Goal: Check status

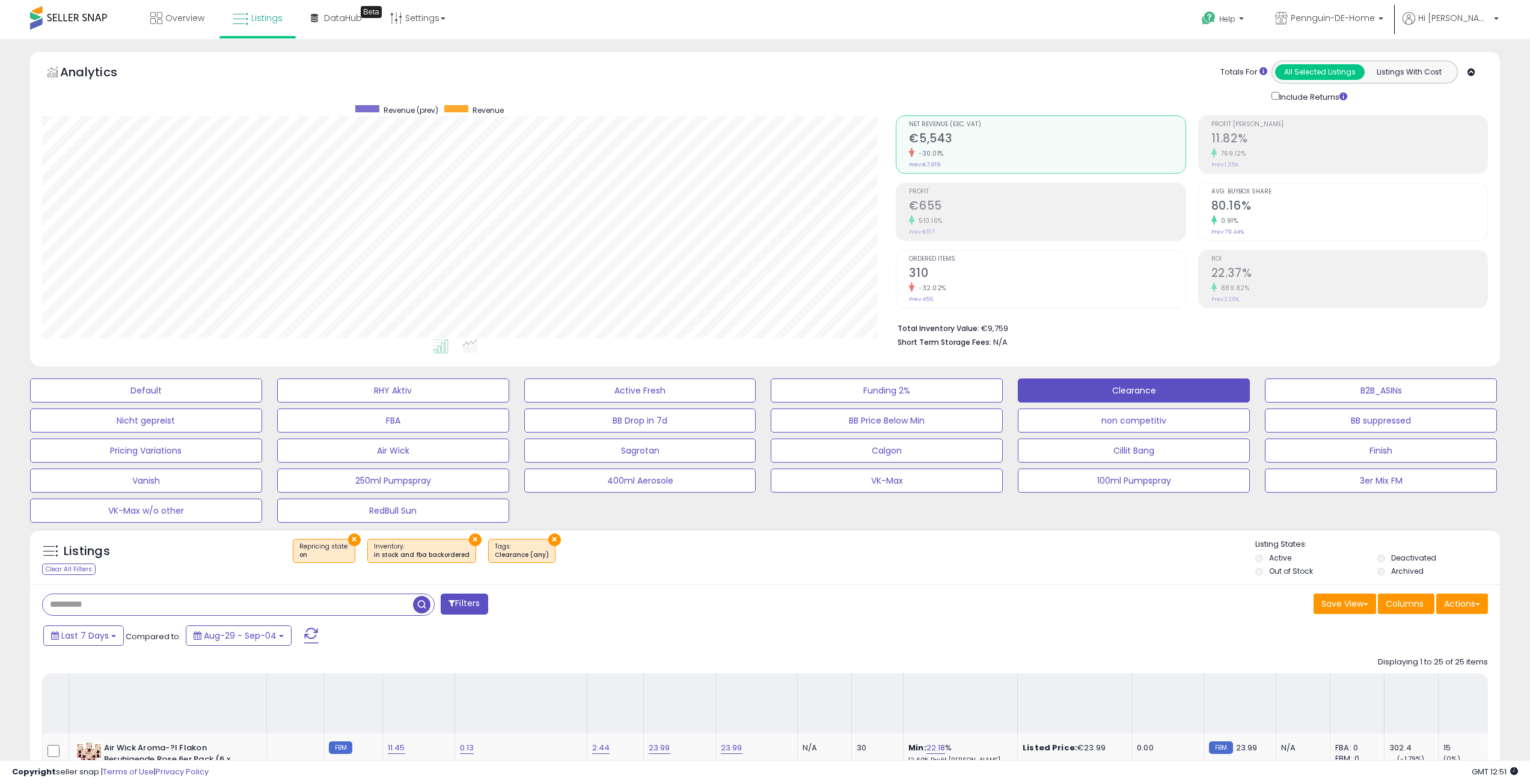
select select "**"
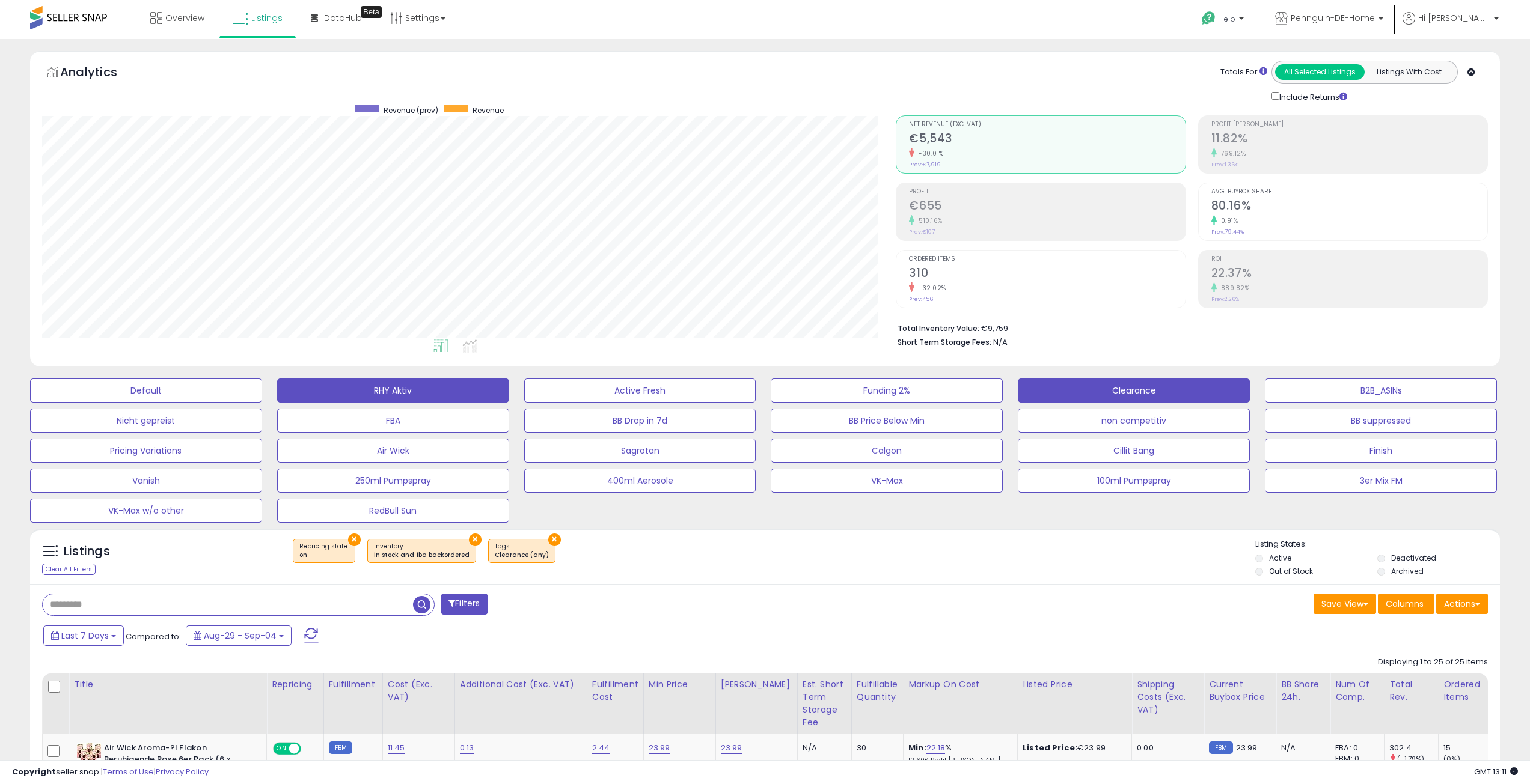
click at [361, 388] on button "RHY Aktiv" at bounding box center [393, 390] width 232 height 24
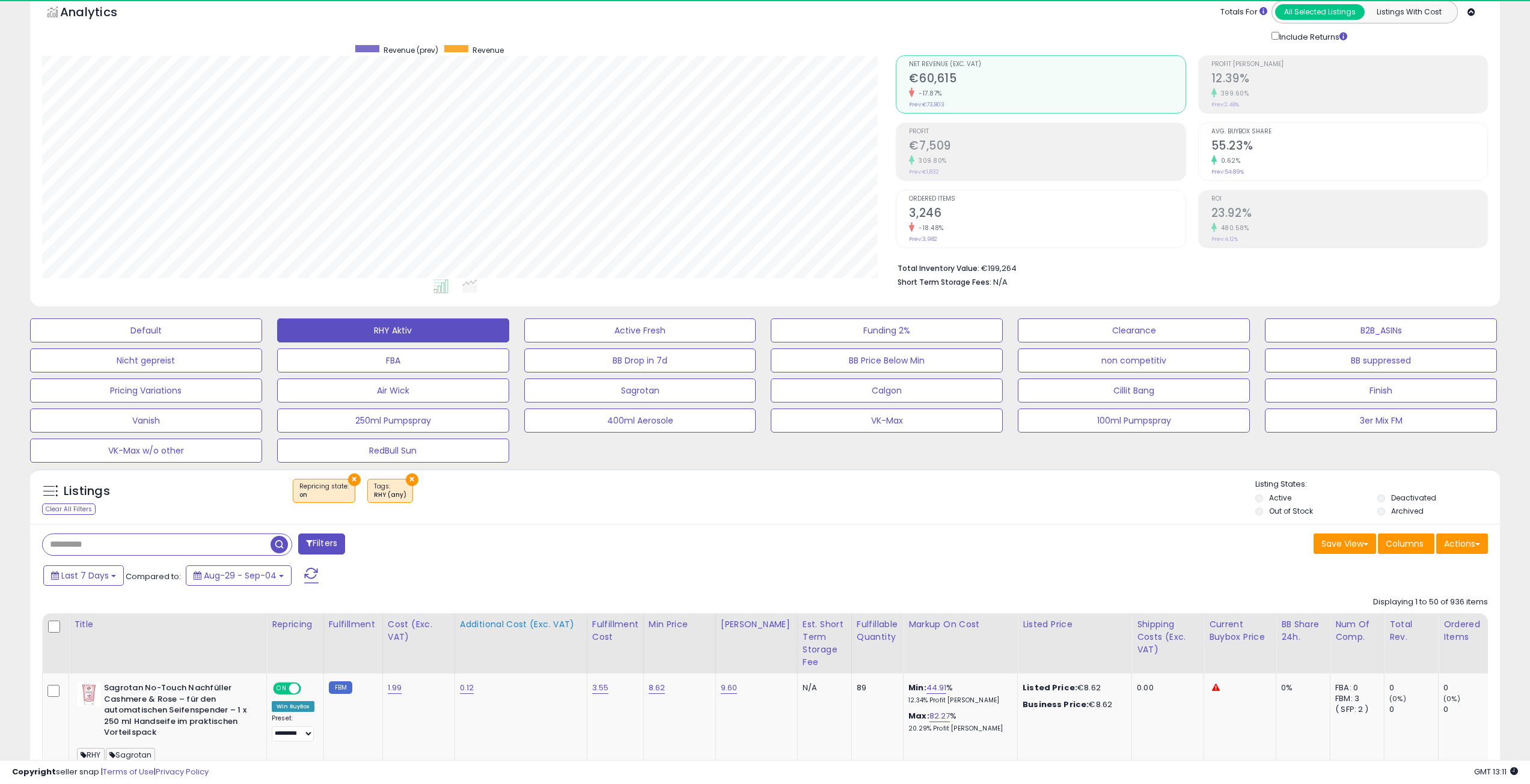
scroll to position [246, 854]
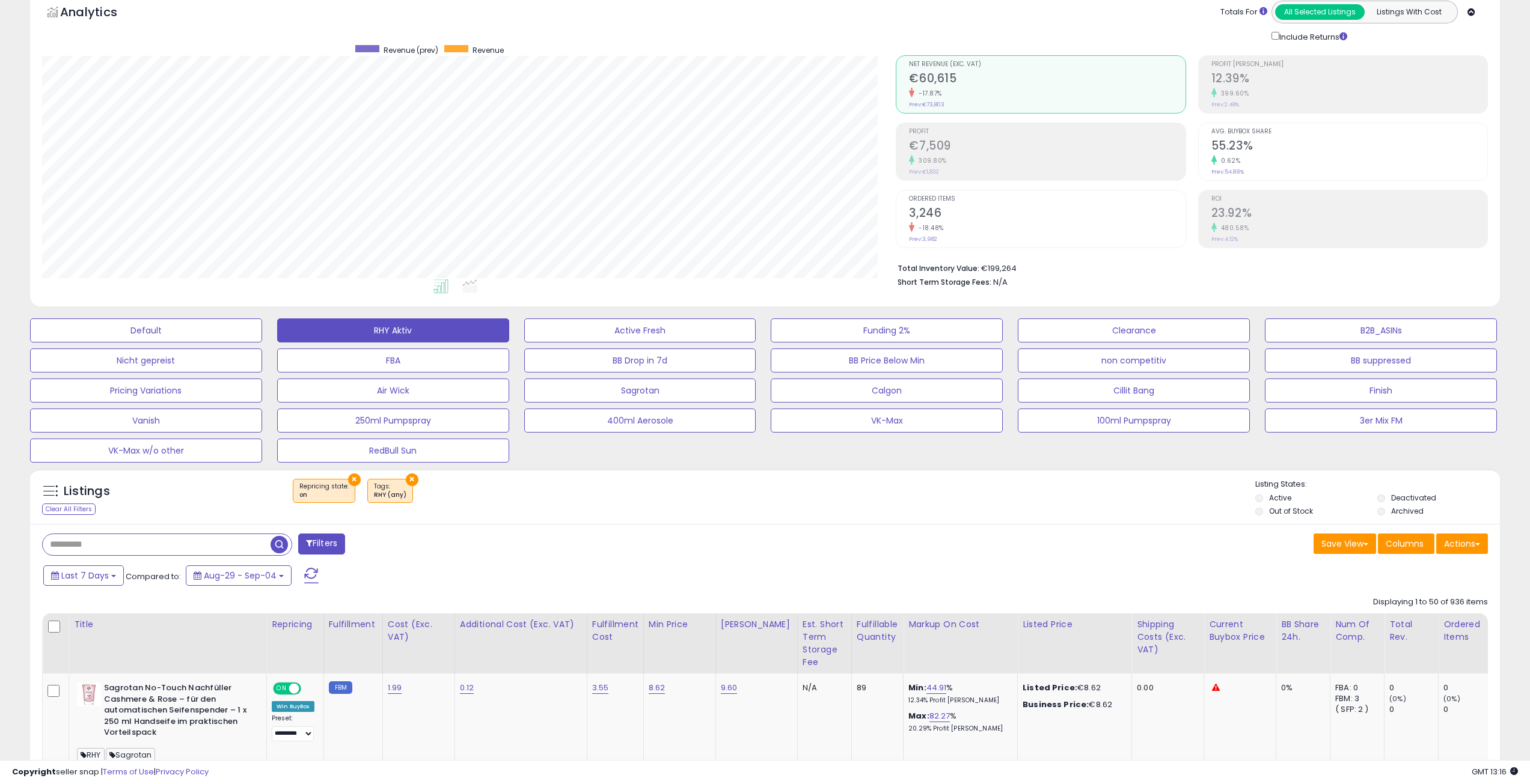
click at [239, 50] on div "Revenue (prev) Revenue" at bounding box center [509, 49] width 737 height 10
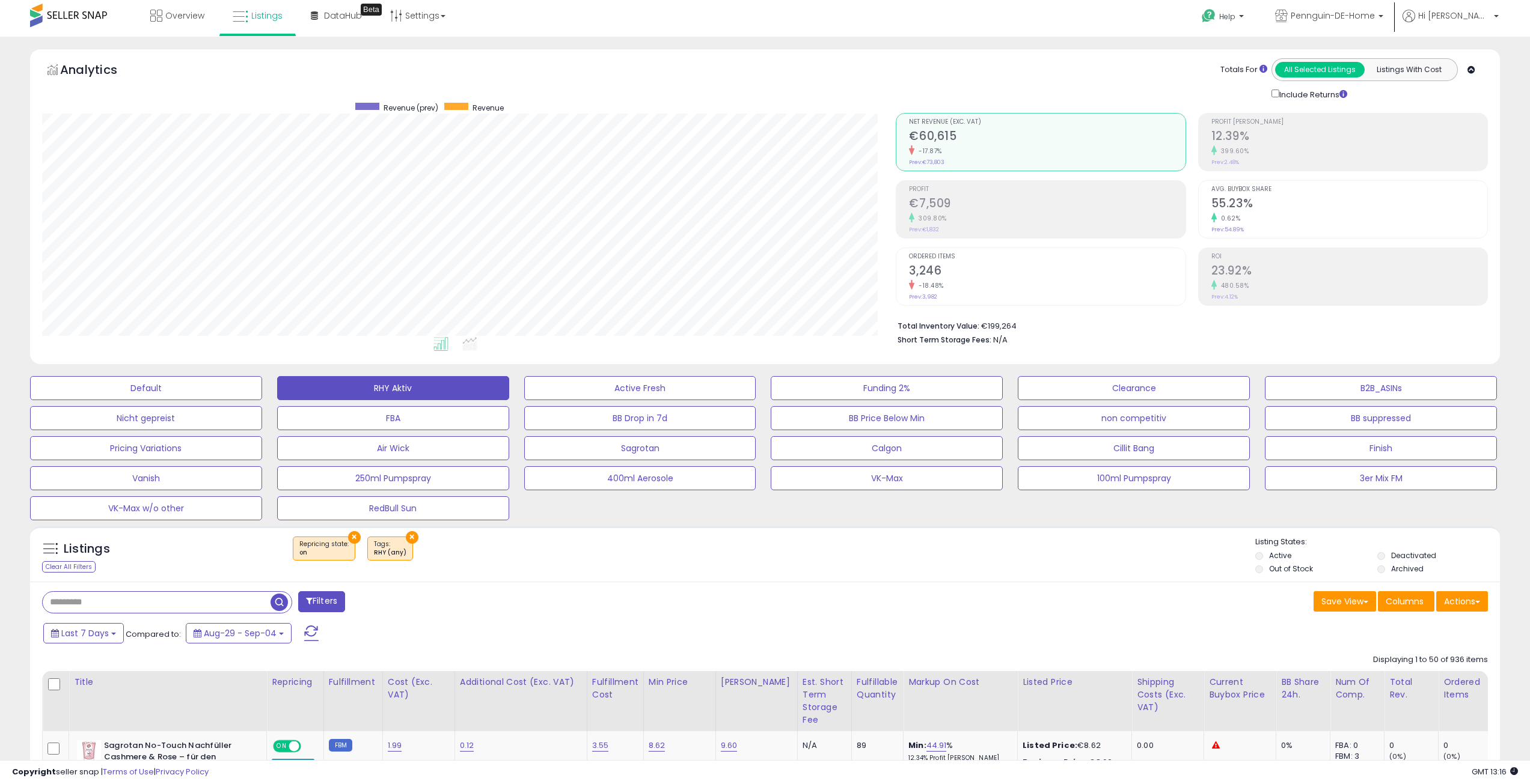
scroll to position [0, 0]
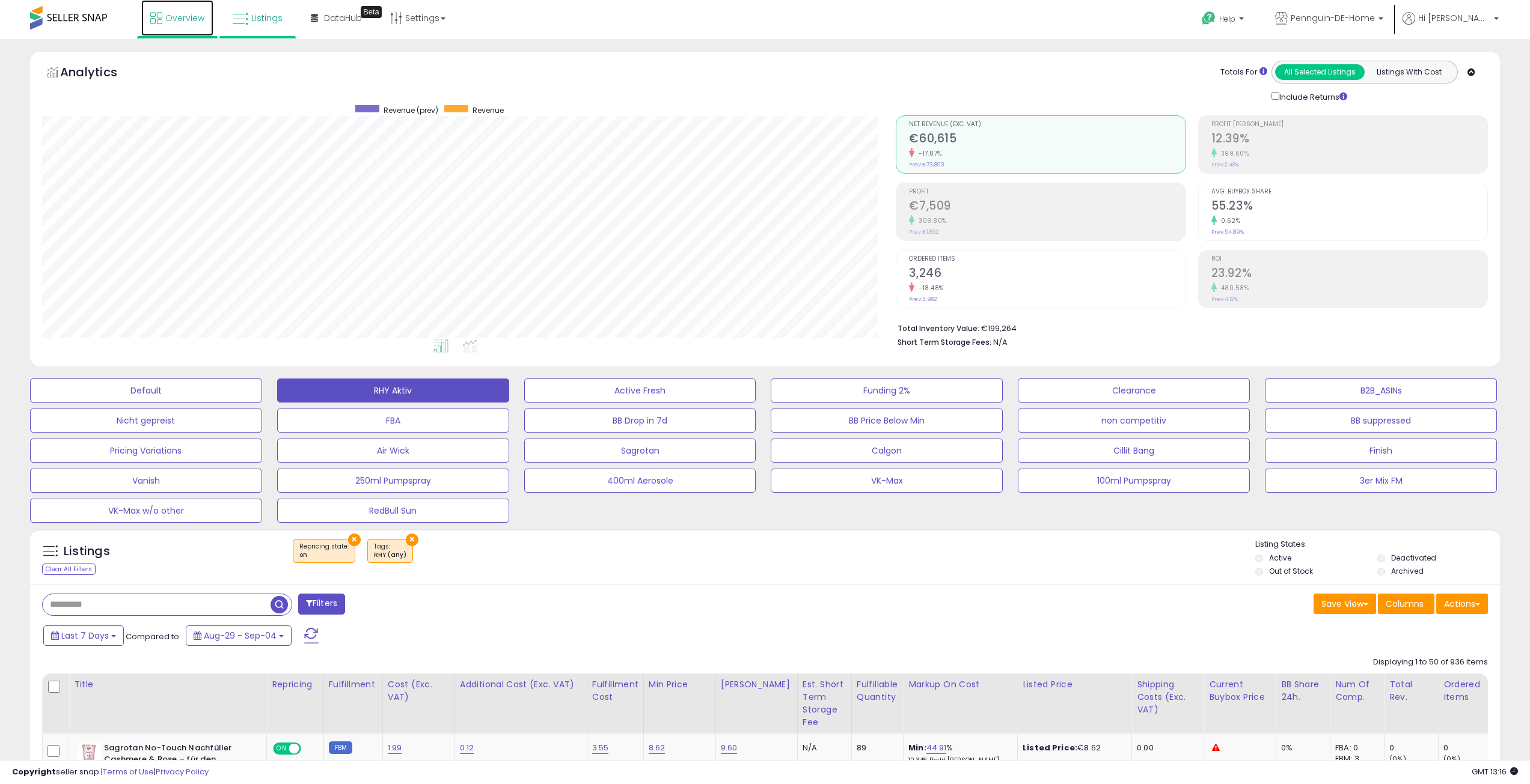
click at [184, 21] on span "Overview" at bounding box center [185, 17] width 39 height 12
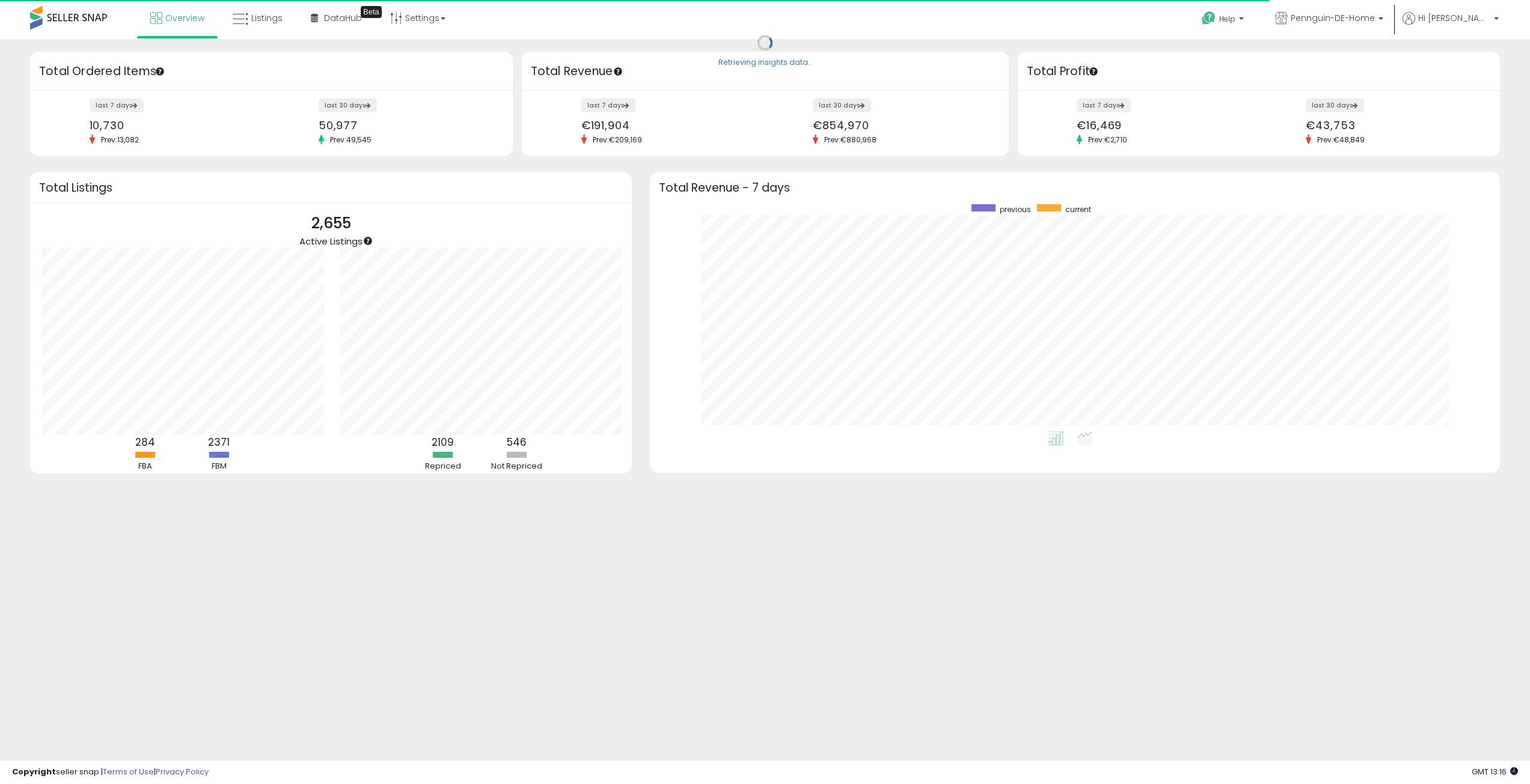
scroll to position [600788, 600380]
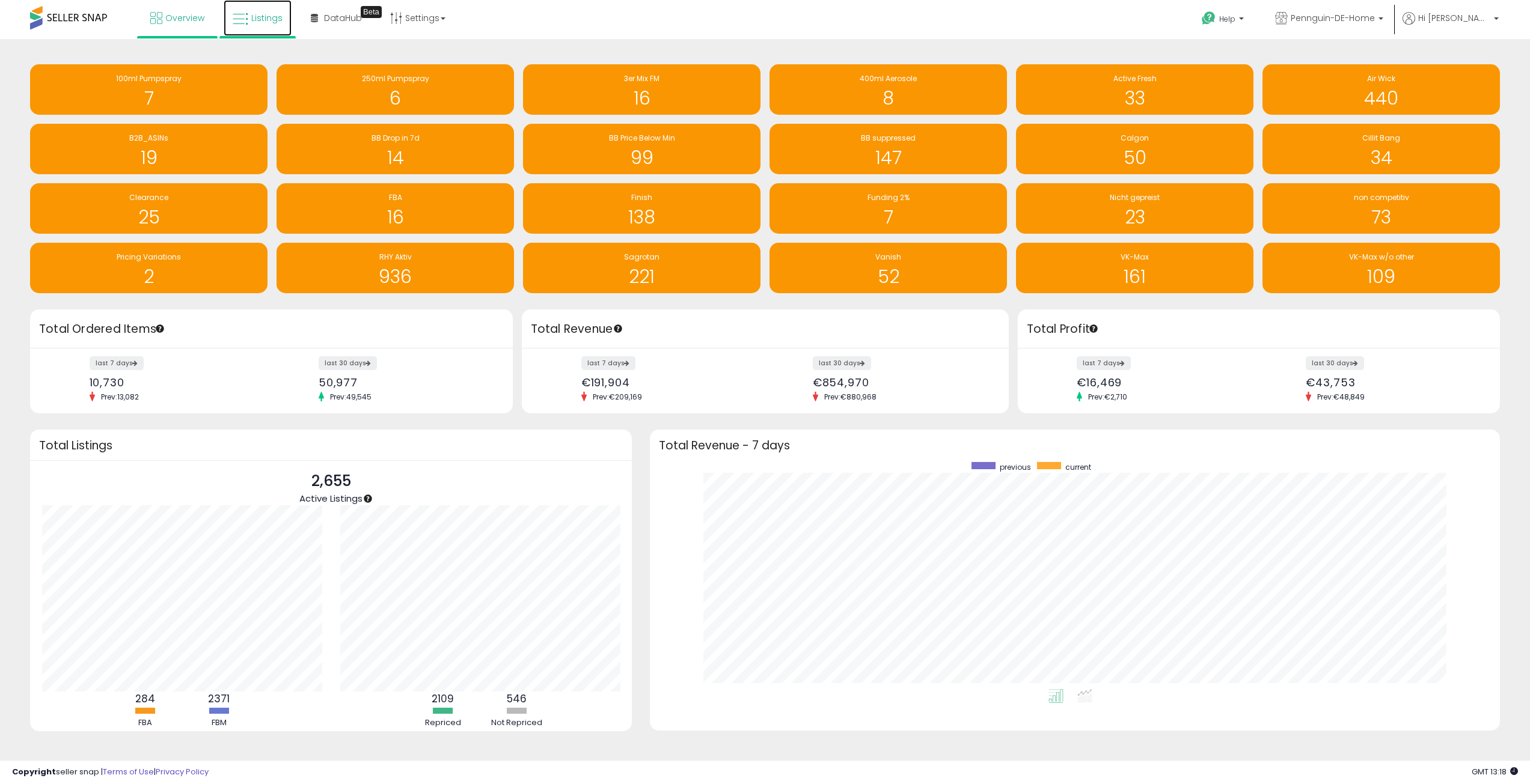
click at [245, 13] on icon at bounding box center [240, 19] width 15 height 15
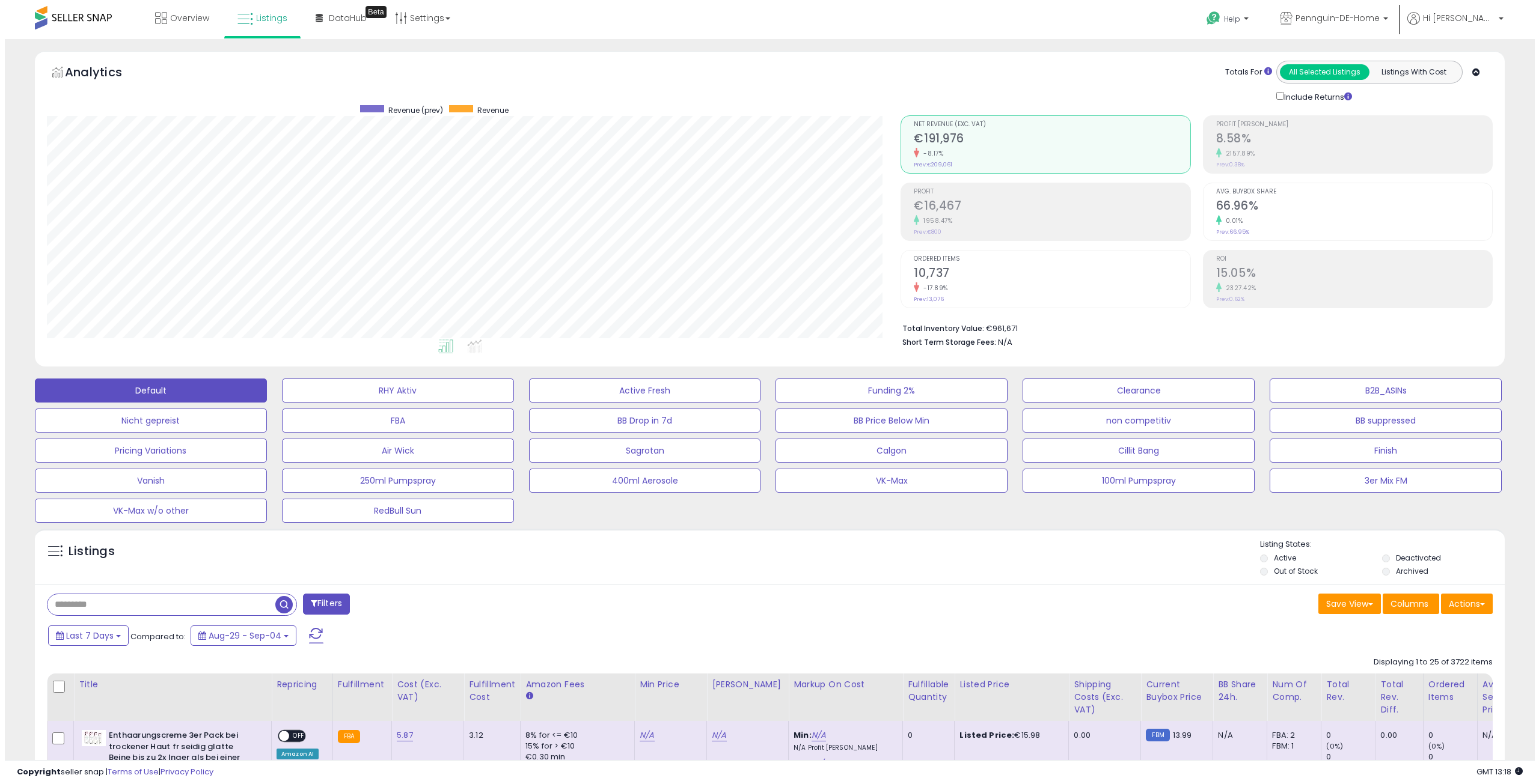
scroll to position [246, 854]
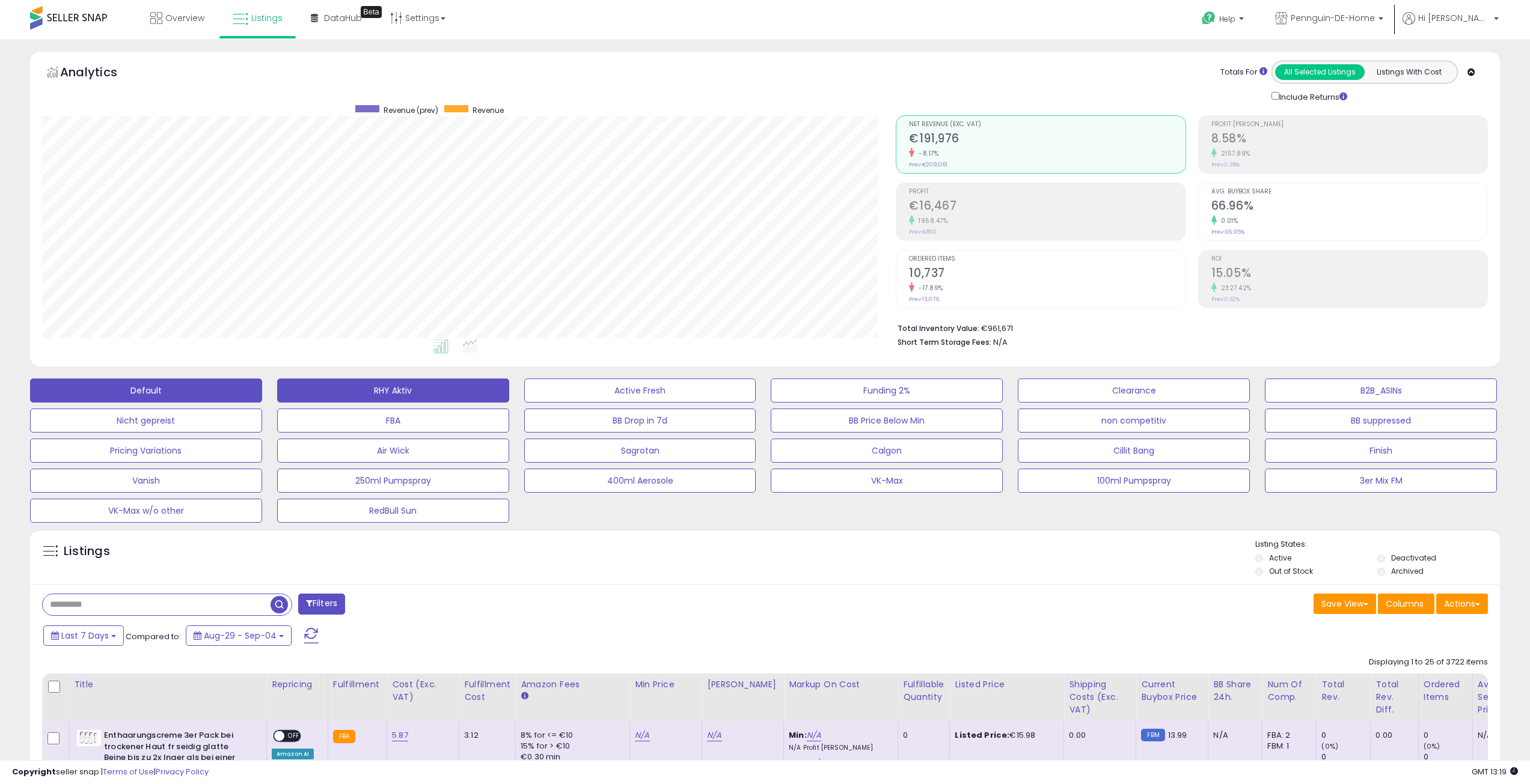
click at [372, 387] on button "RHY Aktiv" at bounding box center [393, 390] width 232 height 24
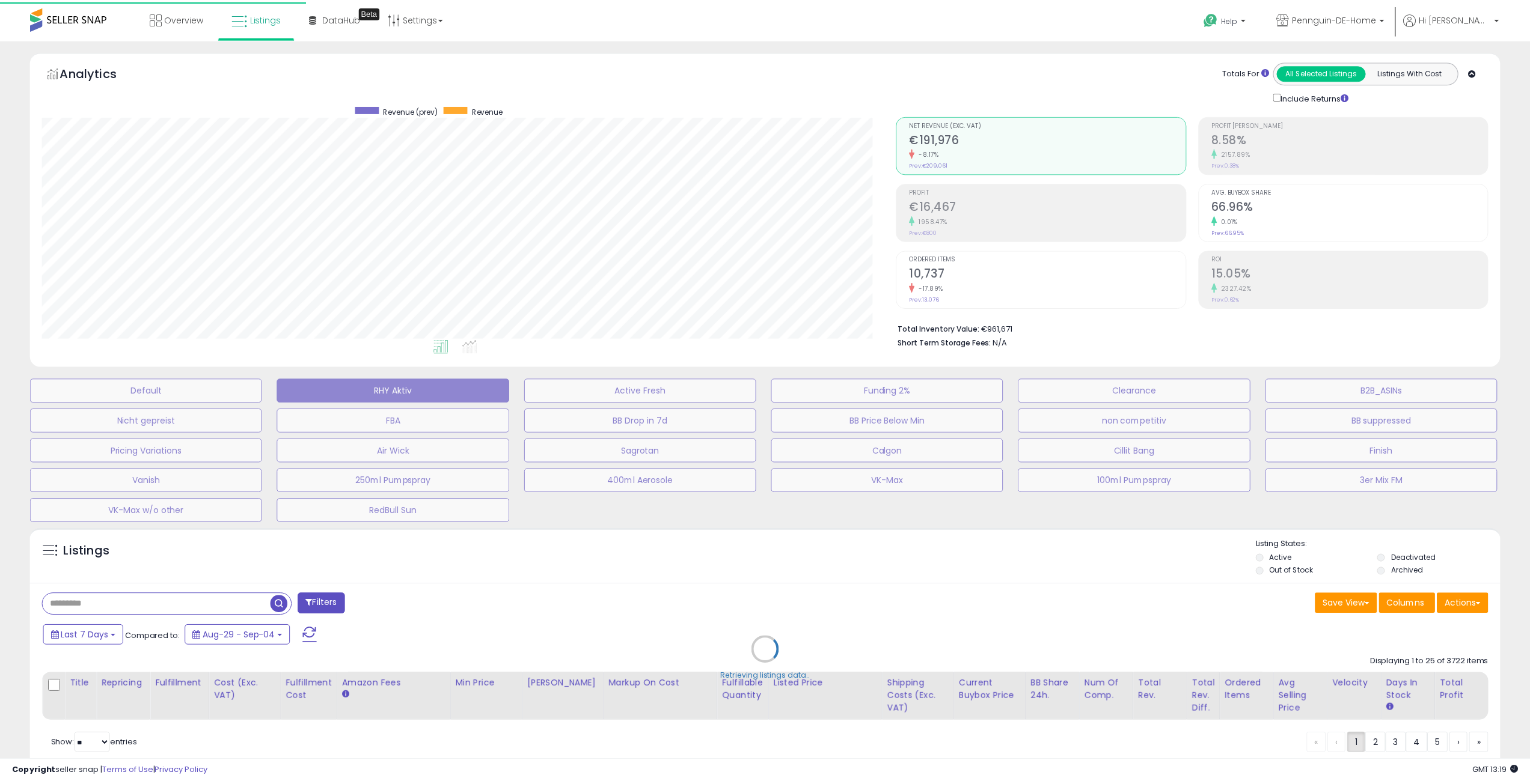
scroll to position [246, 859]
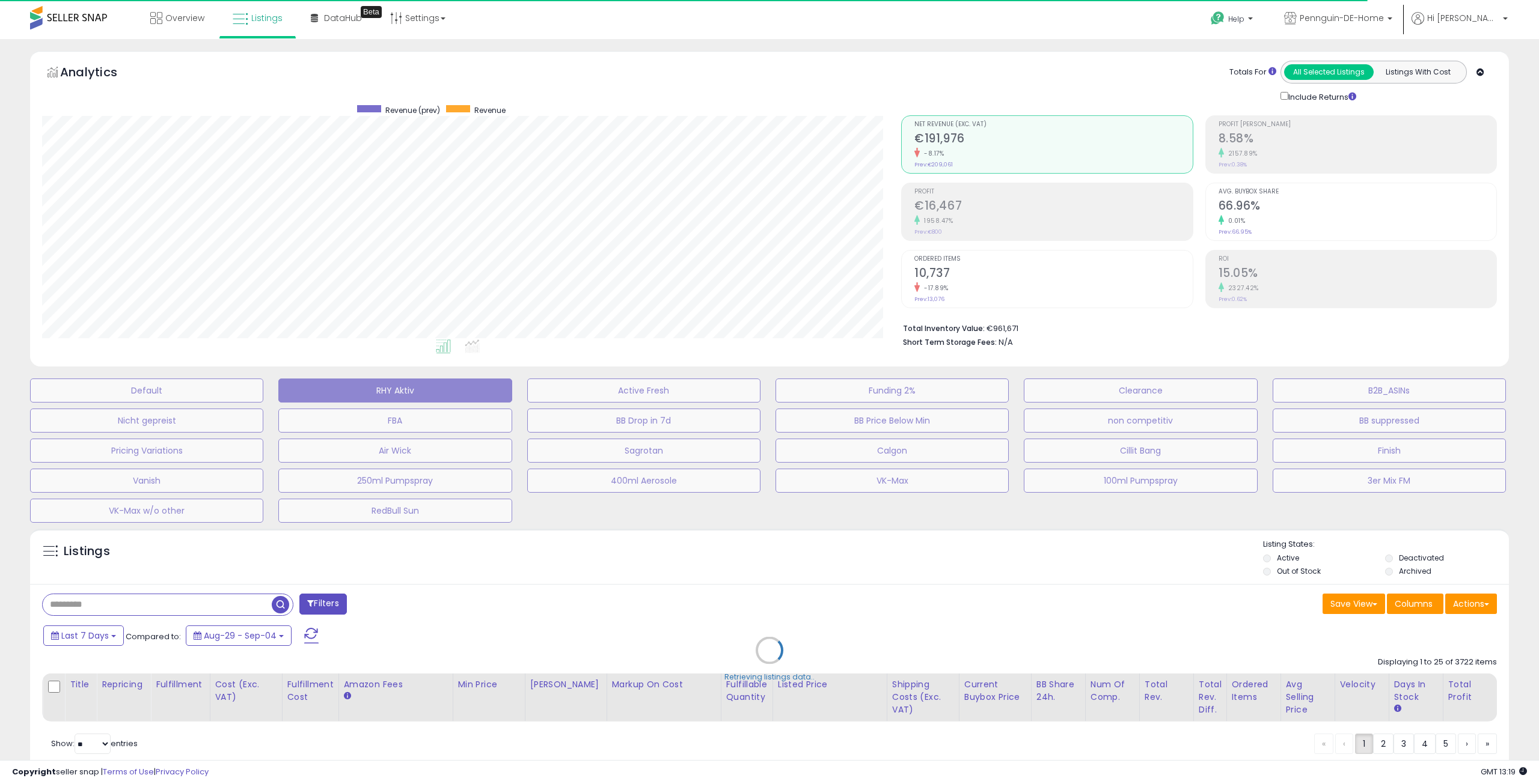
select select "**"
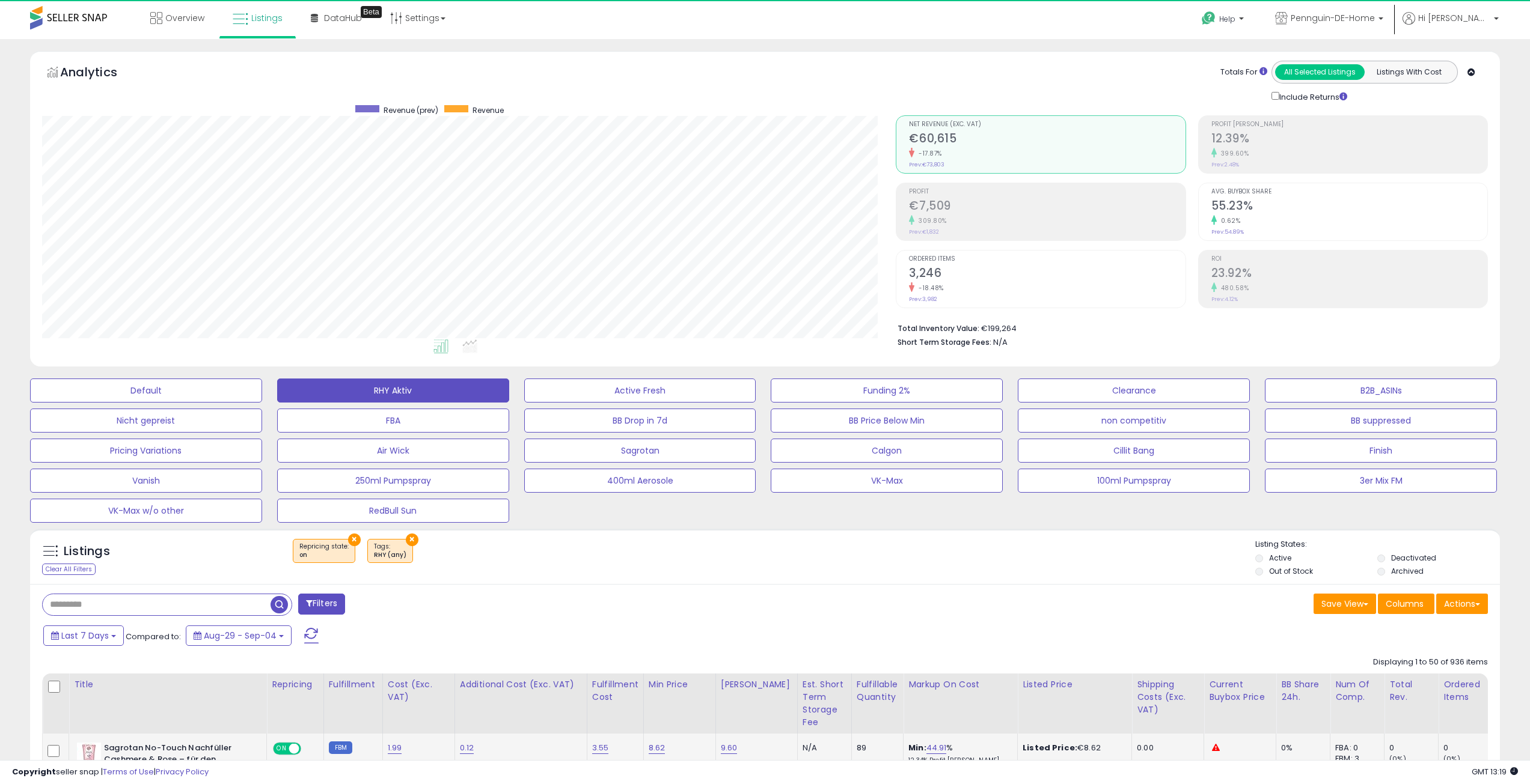
scroll to position [246, 854]
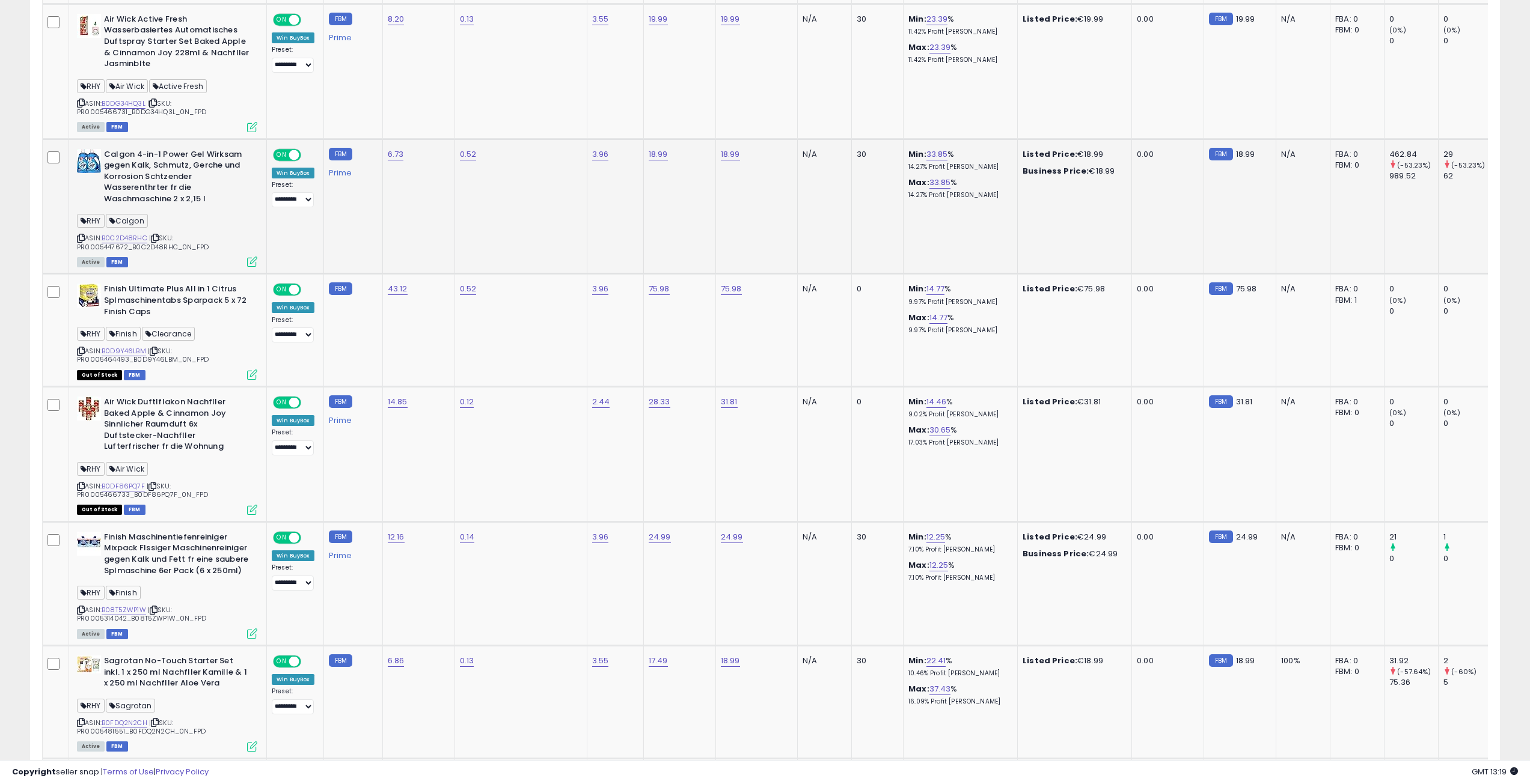
scroll to position [0, 0]
